Goal: Use online tool/utility

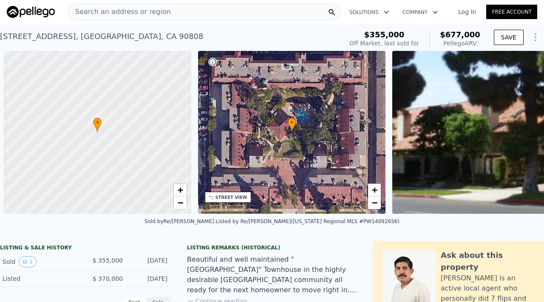
scroll to position [0, 3]
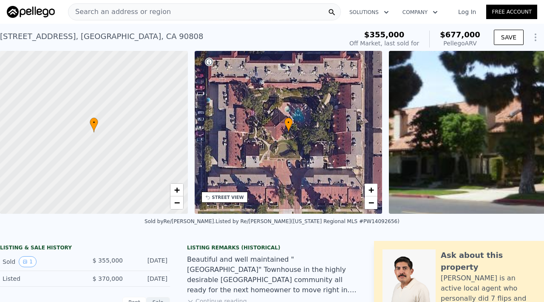
click at [118, 10] on span "Search an address or region" at bounding box center [119, 12] width 102 height 10
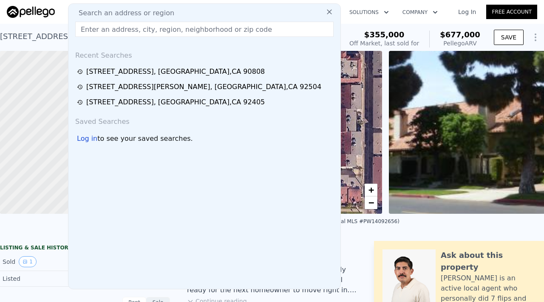
type input "8611"
checkbox input "true"
type input "$ 254,424"
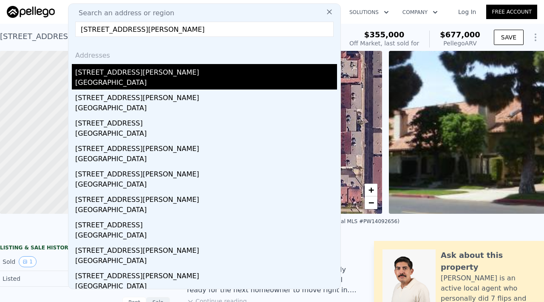
type input "[STREET_ADDRESS][PERSON_NAME]"
click at [101, 79] on div "[GEOGRAPHIC_DATA]" at bounding box center [206, 84] width 262 height 12
